Goal: Submit feedback/report problem: Submit feedback/report problem

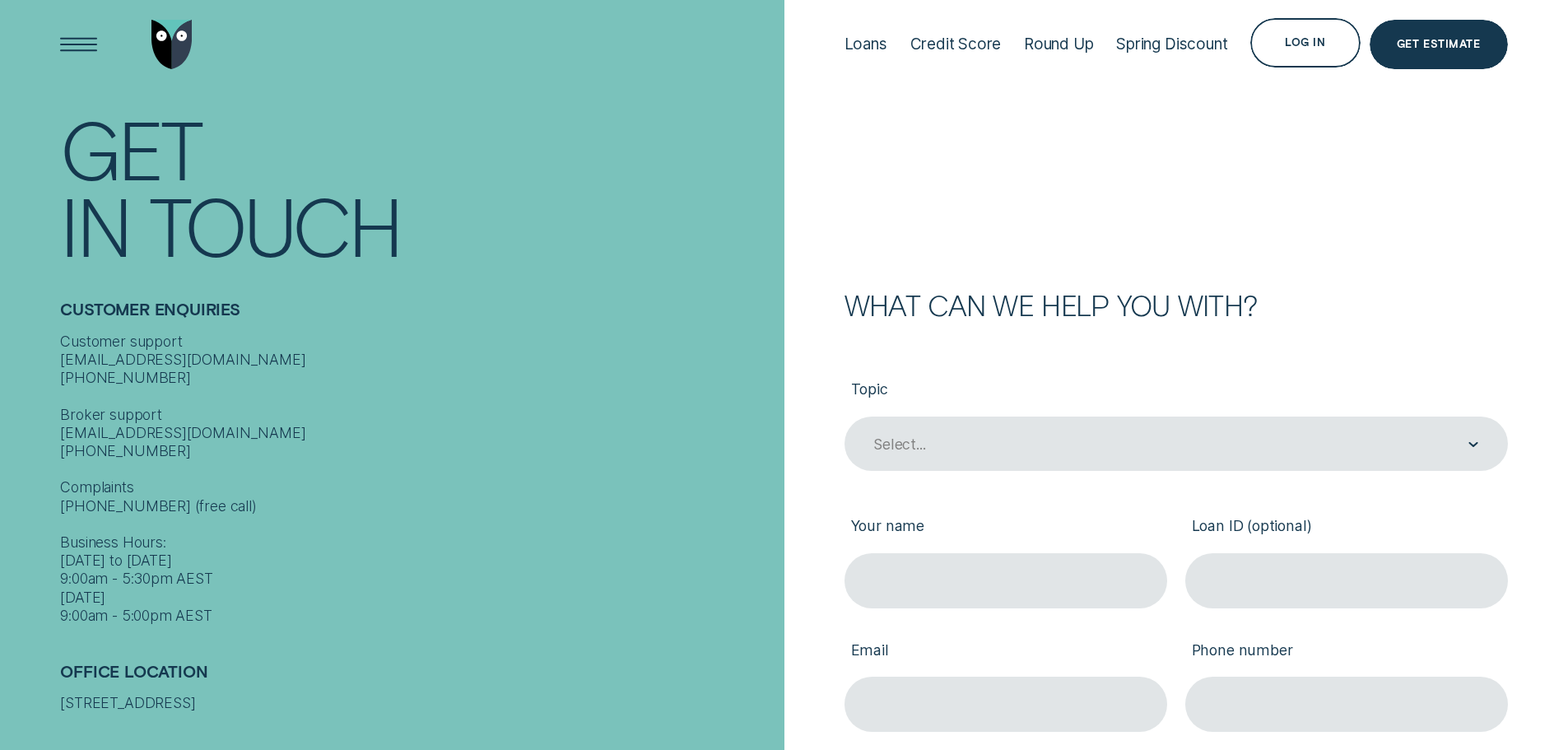
scroll to position [165, 0]
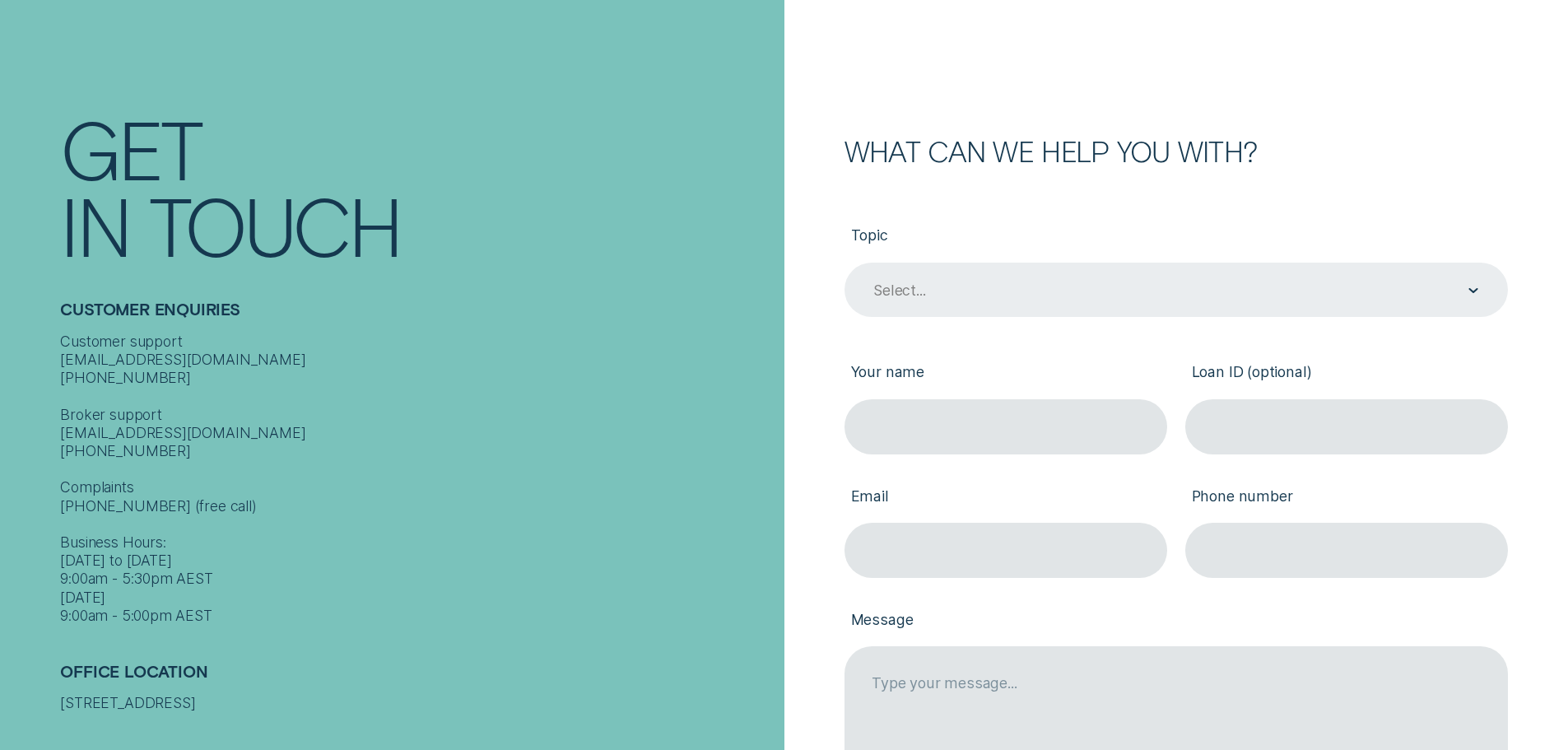
click at [1055, 291] on div "Select..." at bounding box center [1175, 290] width 607 height 20
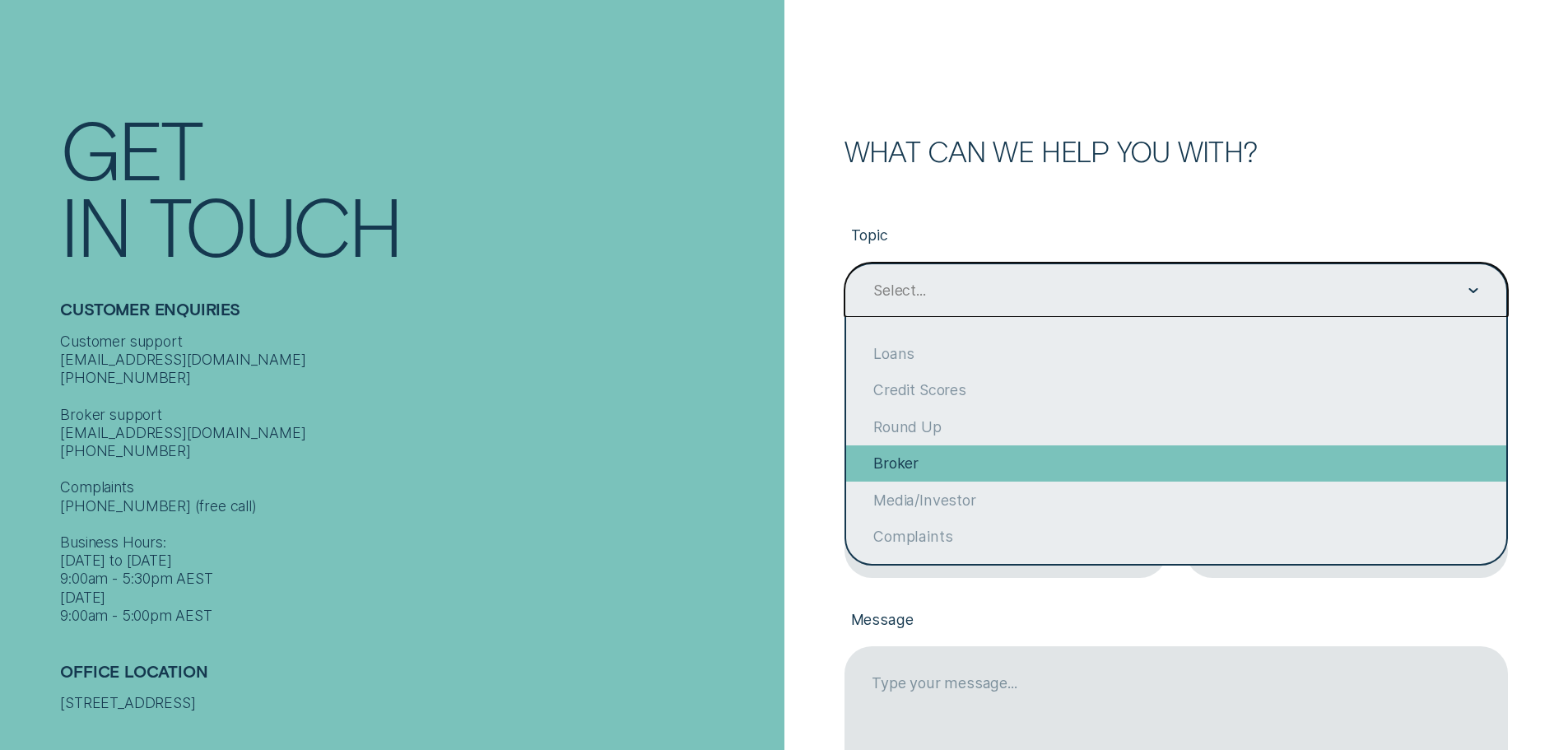
scroll to position [128, 0]
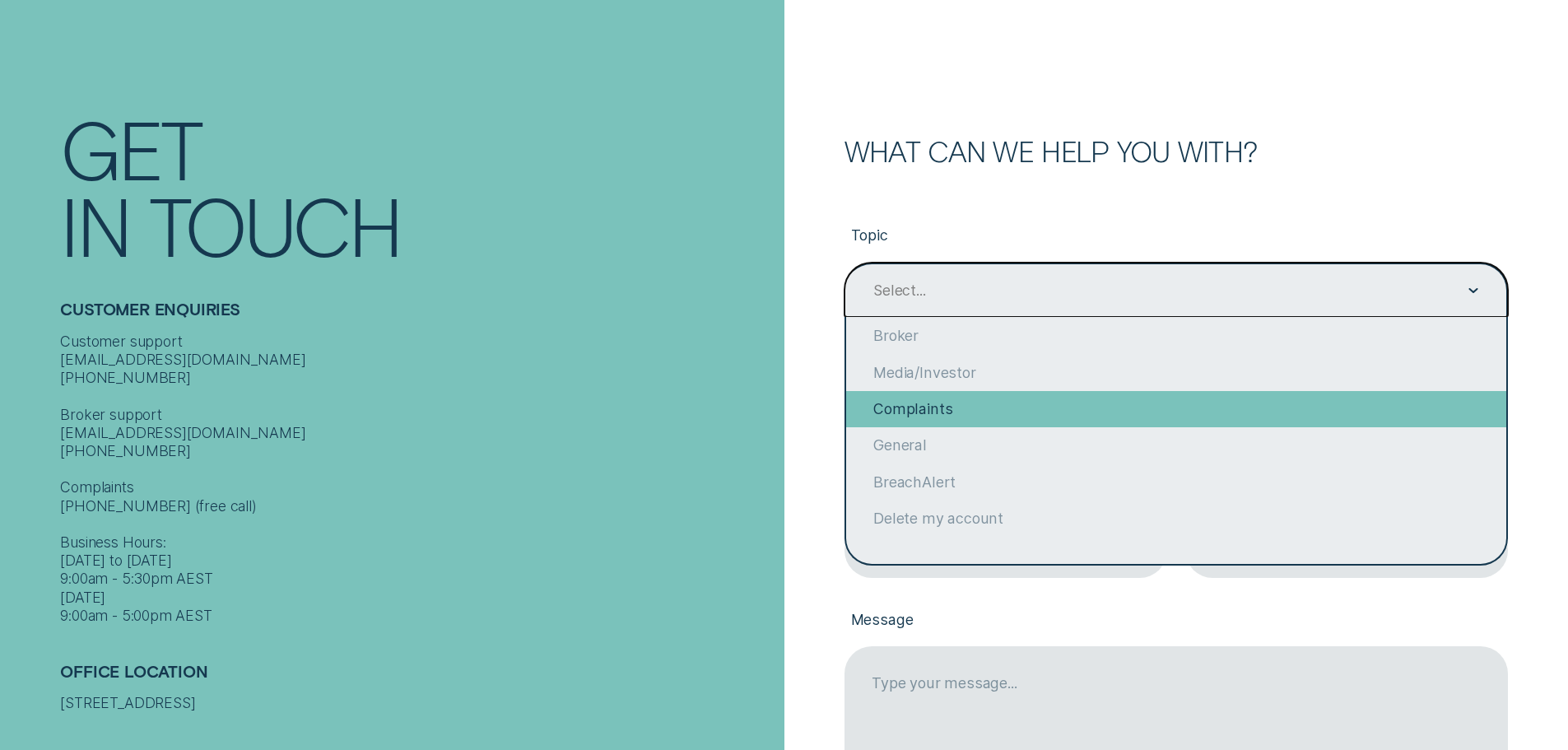
click at [950, 414] on div "Complaints" at bounding box center [1176, 408] width 660 height 36
type input "Complaints"
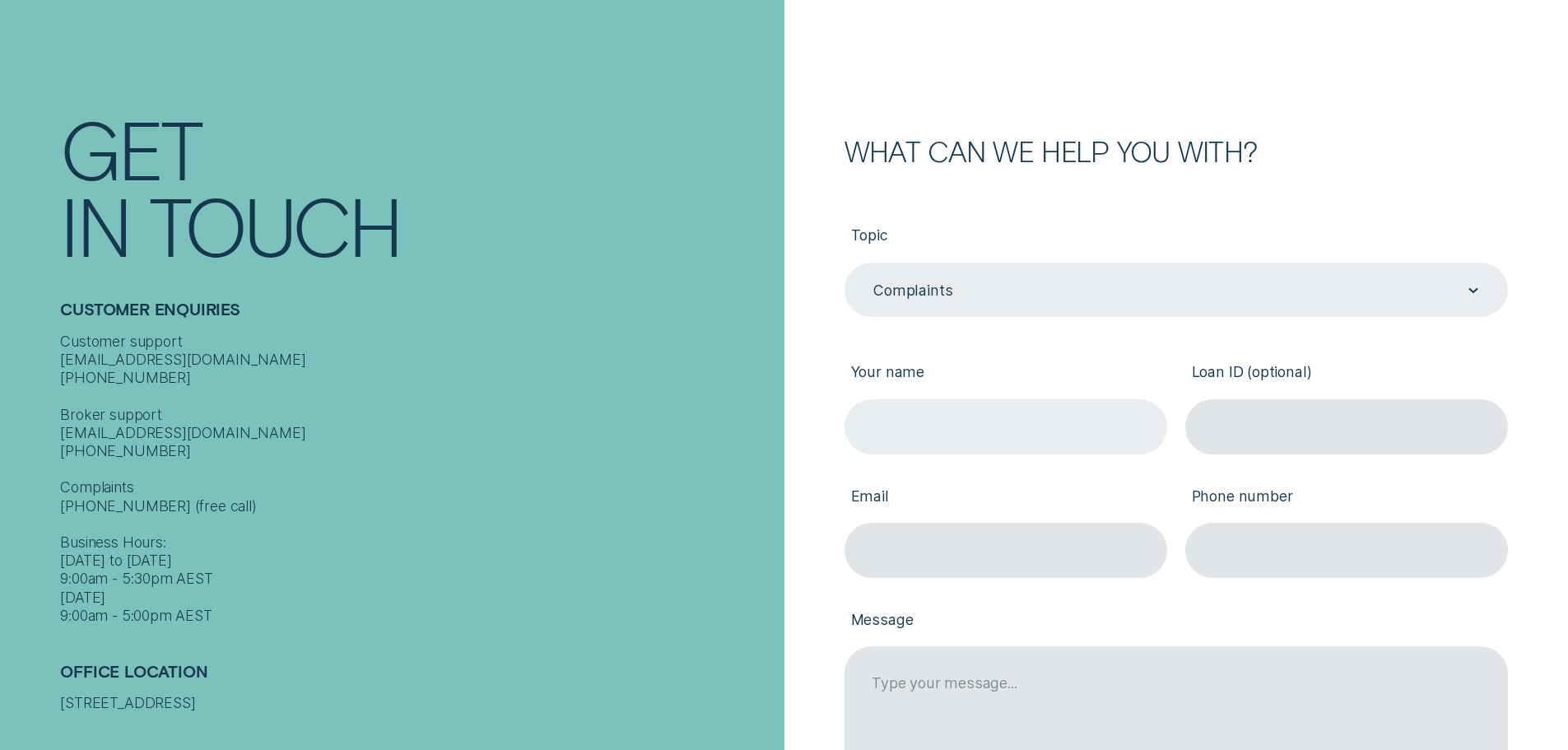
click at [981, 418] on input "Your name" at bounding box center [1006, 427] width 323 height 55
type input "Tom"
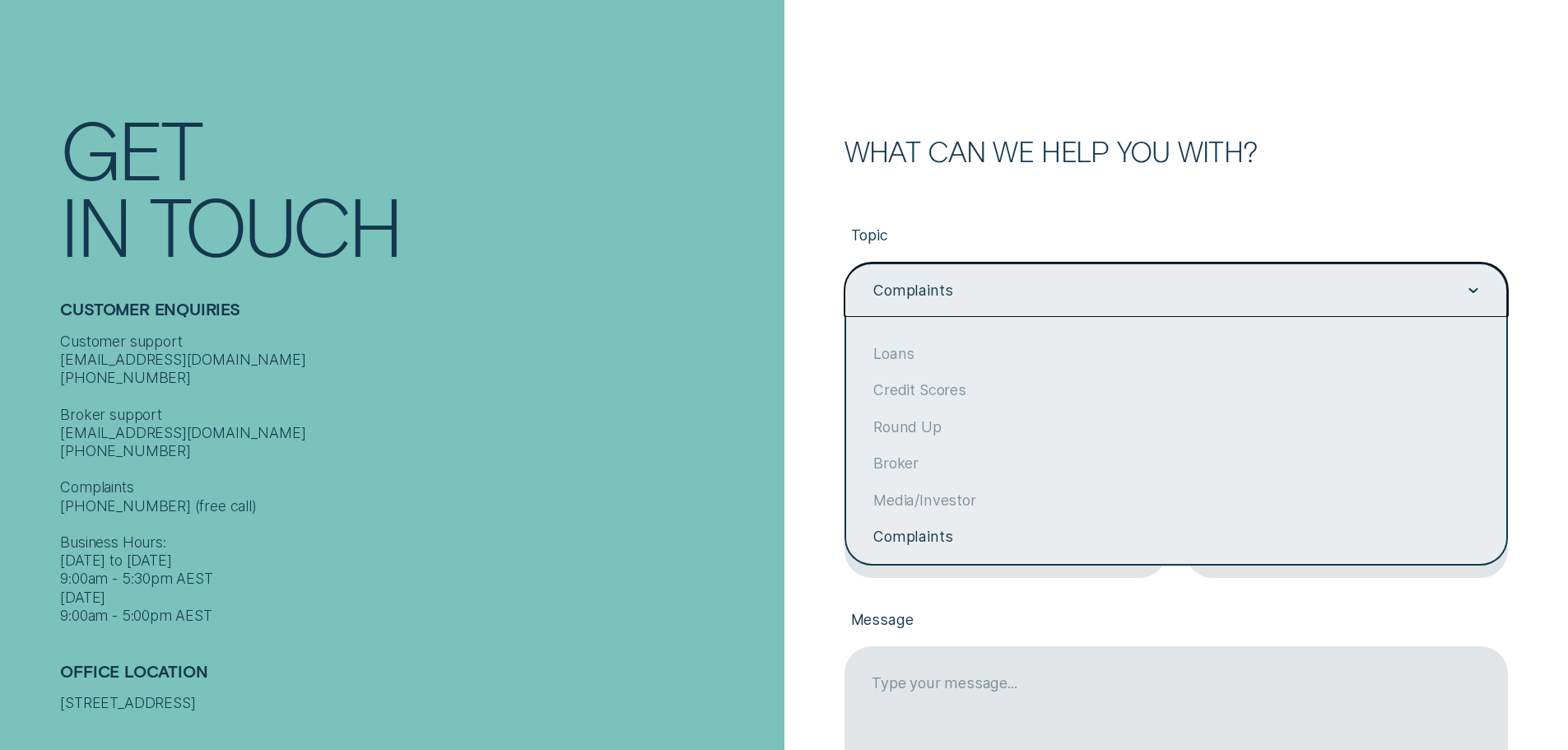
drag, startPoint x: 882, startPoint y: 282, endPoint x: 892, endPoint y: 306, distance: 26.0
click at [885, 287] on div "Complaints" at bounding box center [912, 290] width 79 height 18
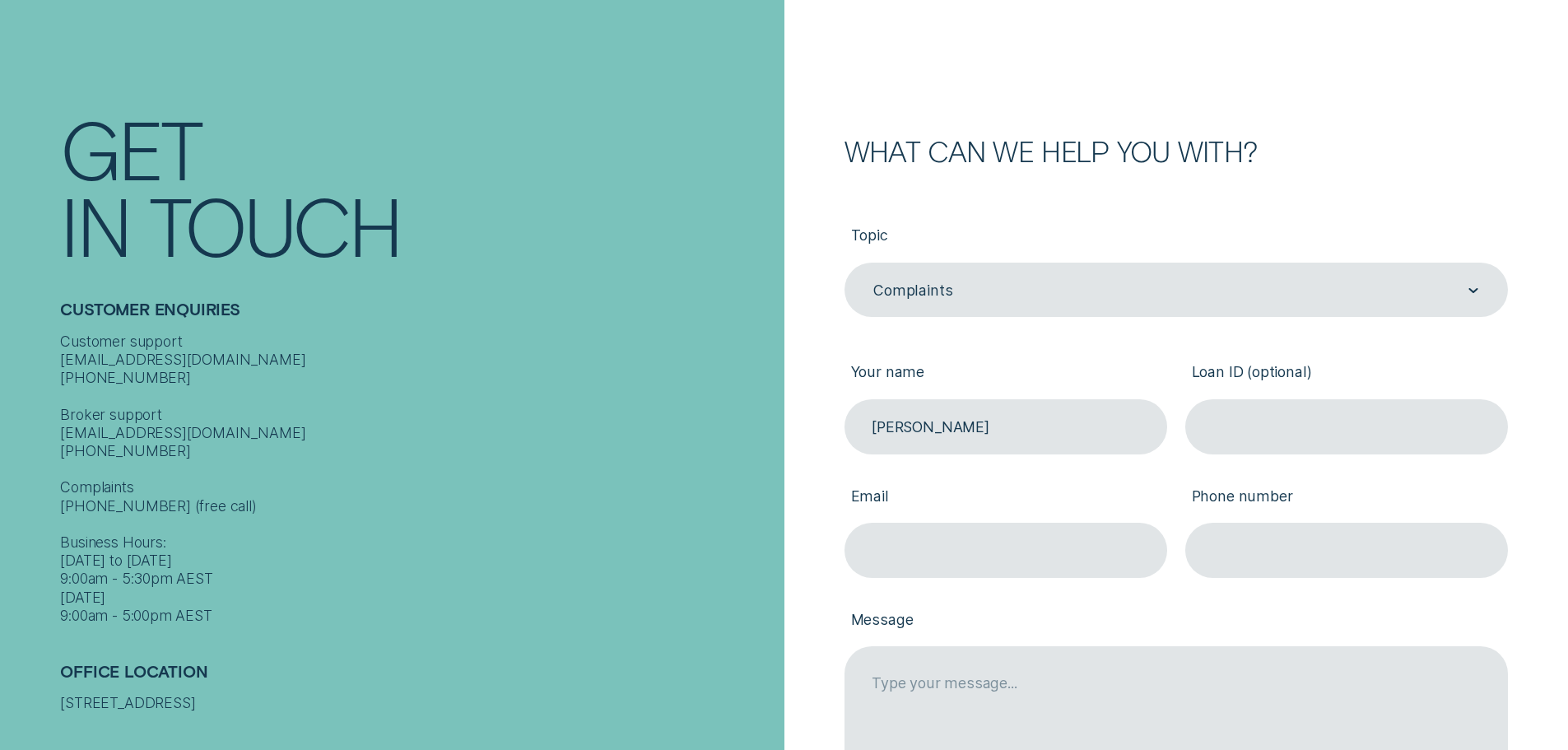
click at [615, 380] on div "Customer support [EMAIL_ADDRESS][DOMAIN_NAME] [PHONE_NUMBER] Broker support [EM…" at bounding box center [417, 479] width 715 height 293
